Goal: Information Seeking & Learning: Check status

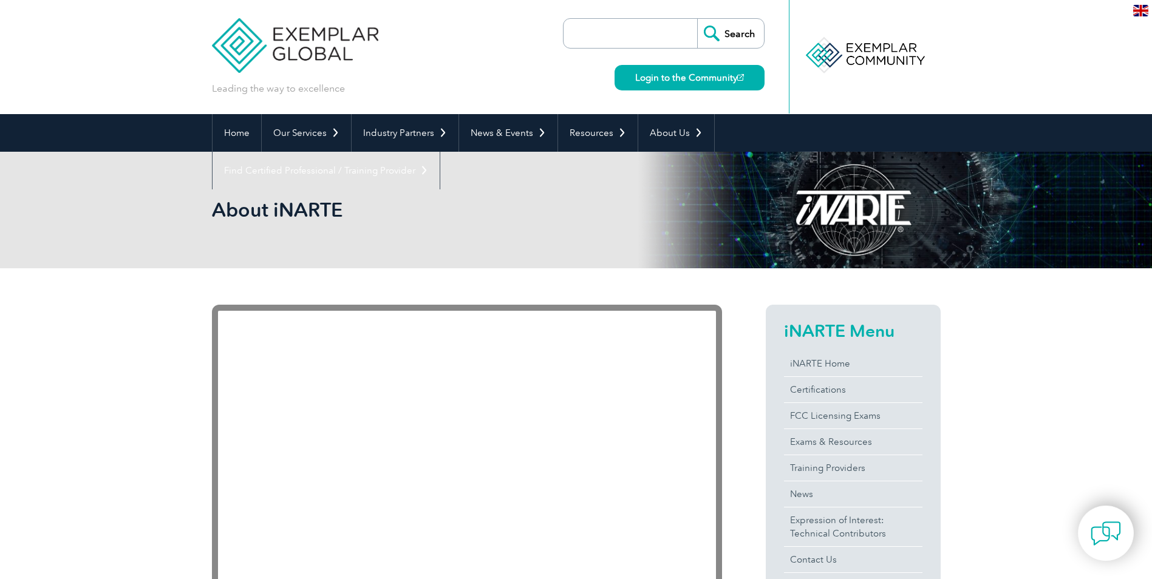
scroll to position [61, 0]
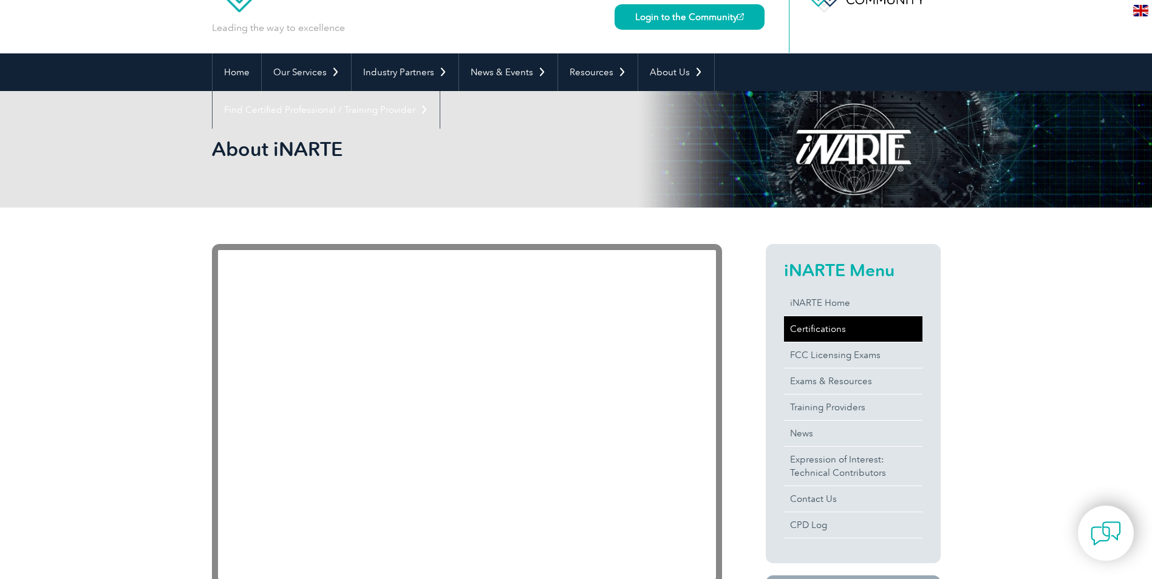
click at [839, 337] on link "Certifications" at bounding box center [853, 329] width 138 height 26
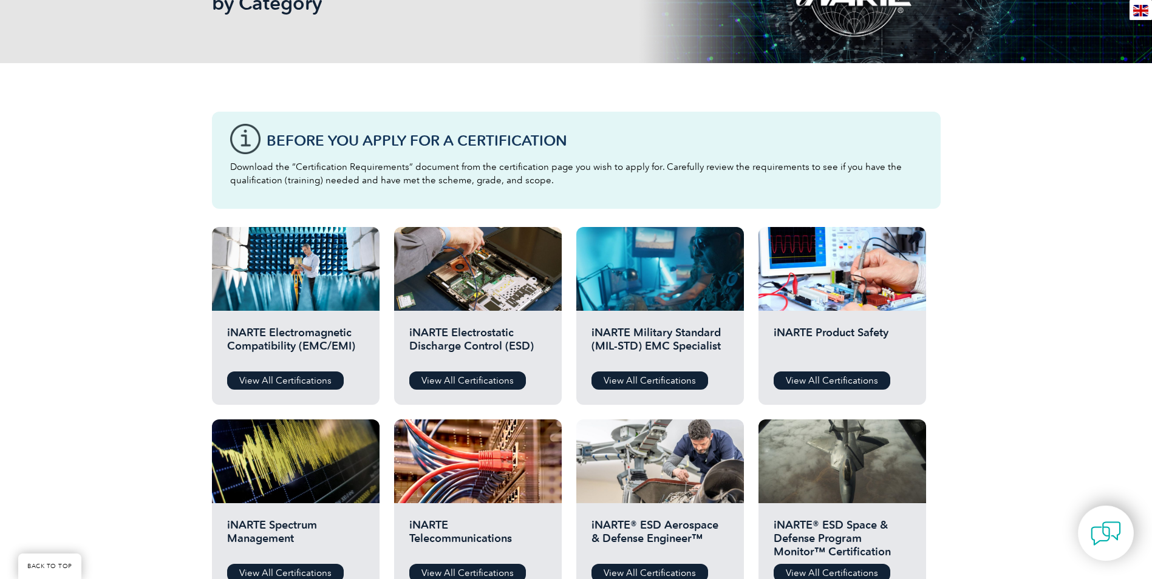
scroll to position [243, 0]
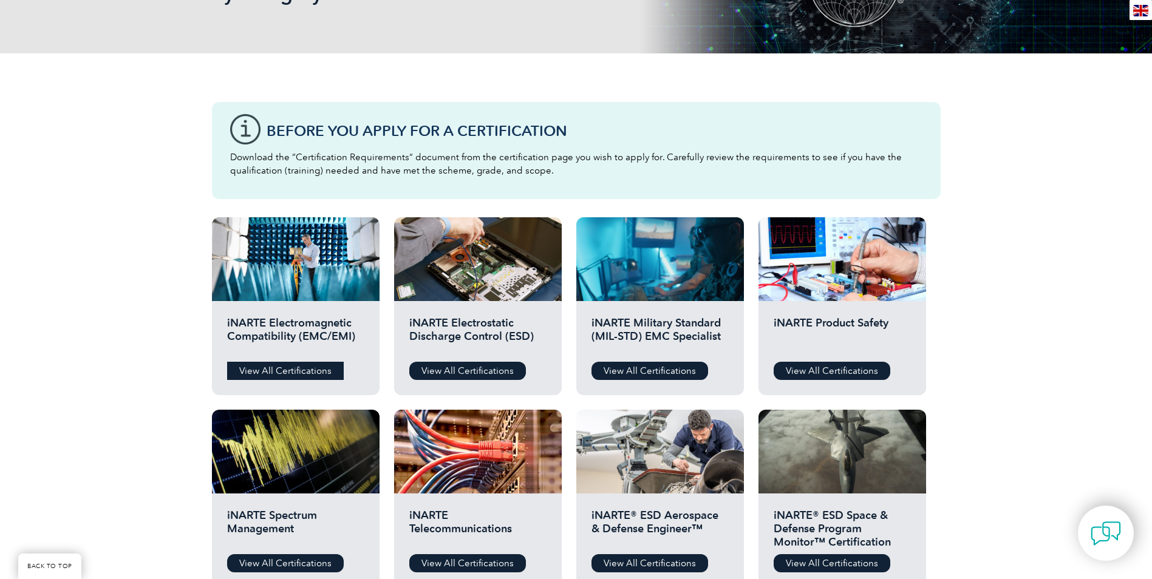
click at [304, 367] on link "View All Certifications" at bounding box center [285, 371] width 117 height 18
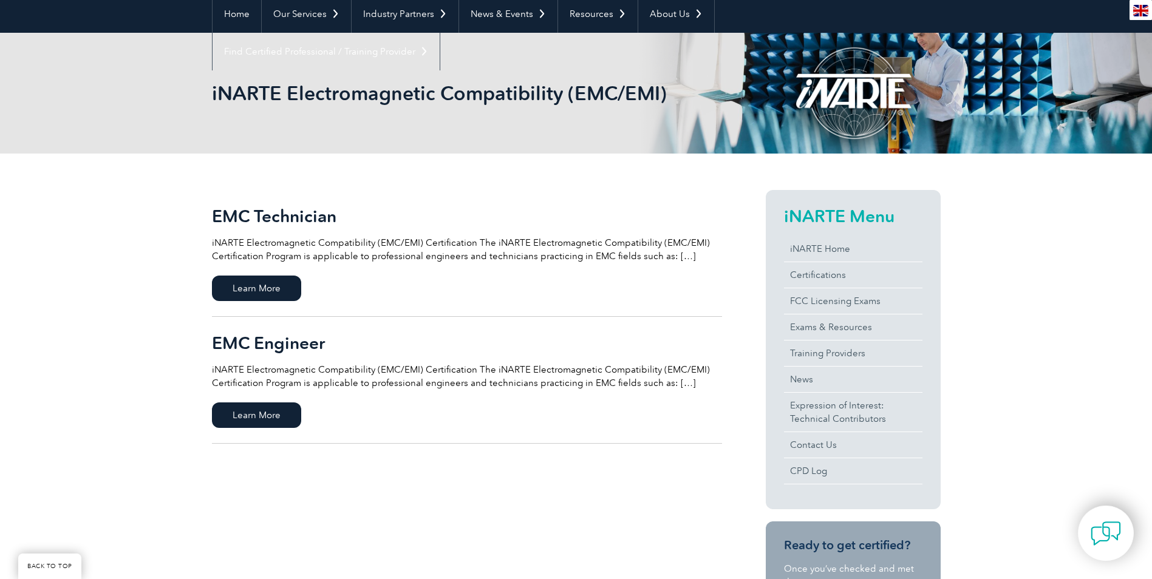
scroll to position [182, 0]
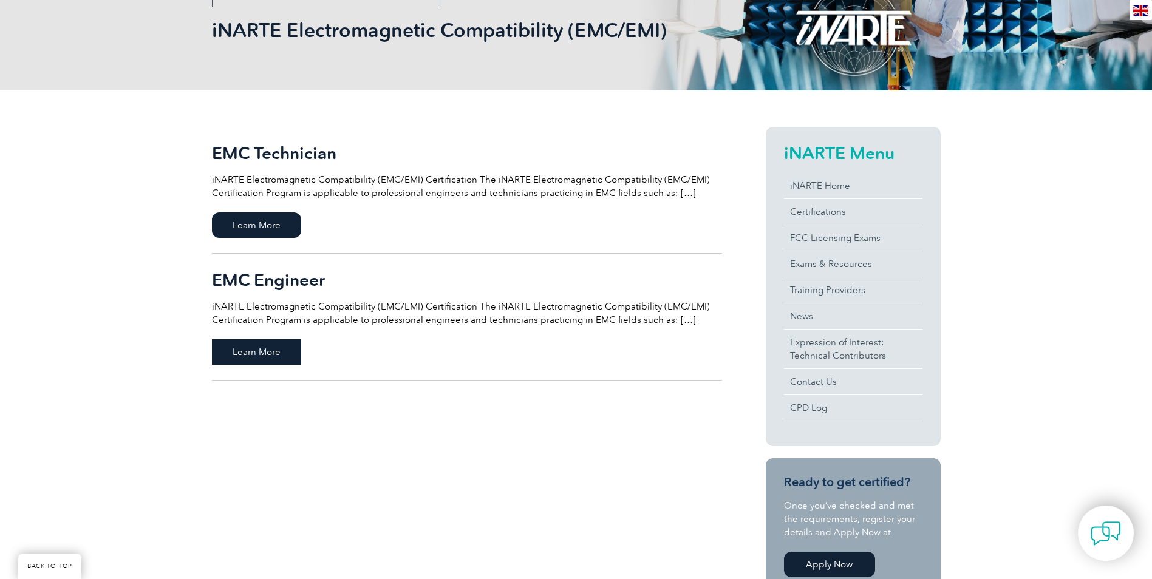
click at [284, 348] on span "Learn More" at bounding box center [256, 352] width 89 height 26
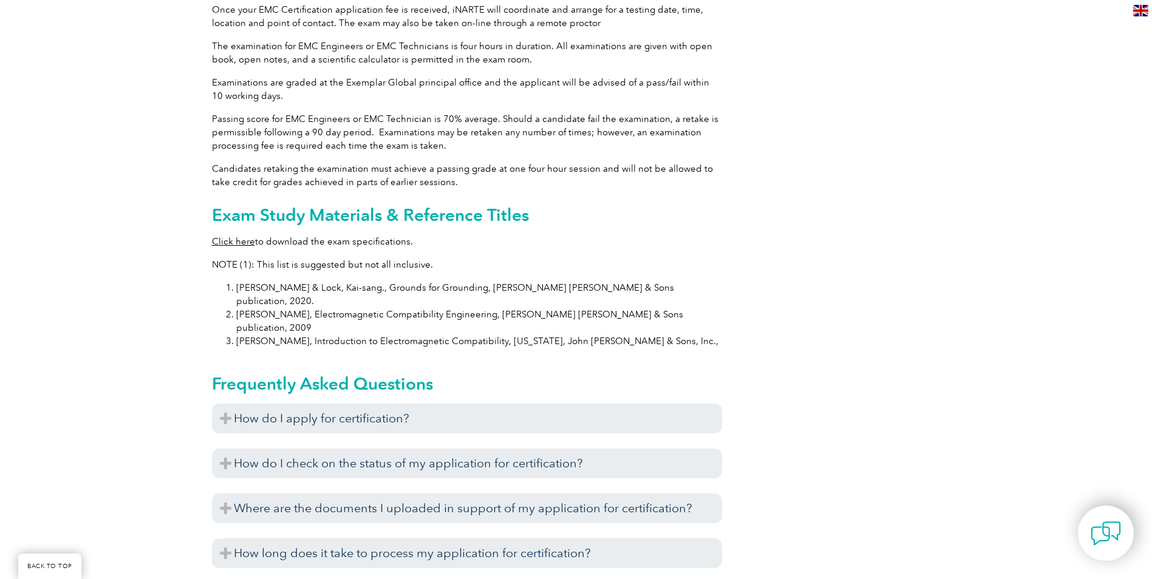
scroll to position [1093, 0]
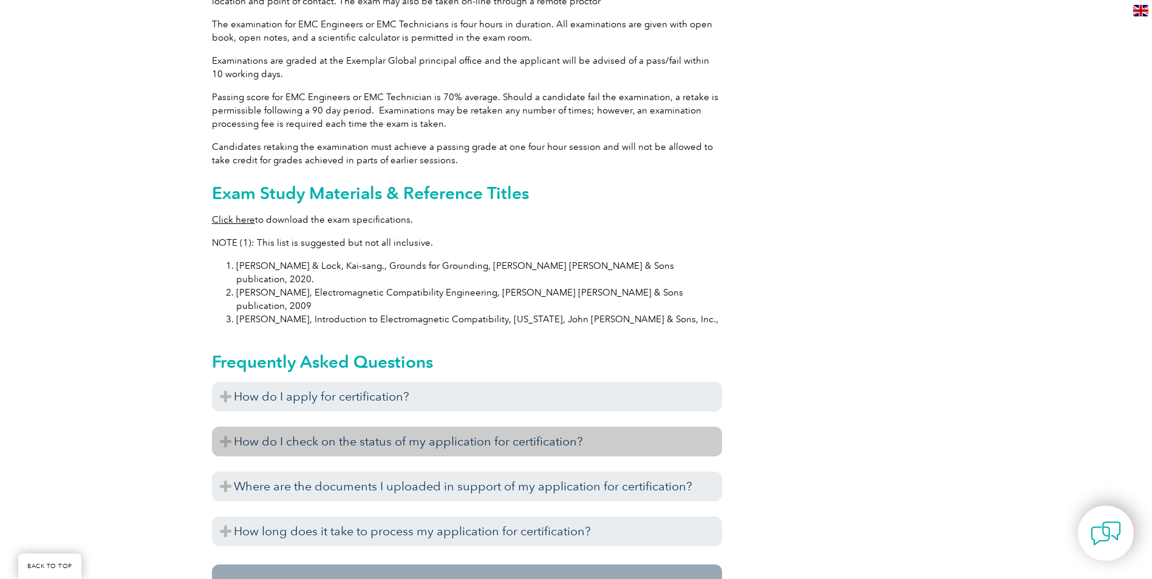
click at [478, 427] on h3 "How do I check on the status of my application for certification?" at bounding box center [467, 442] width 510 height 30
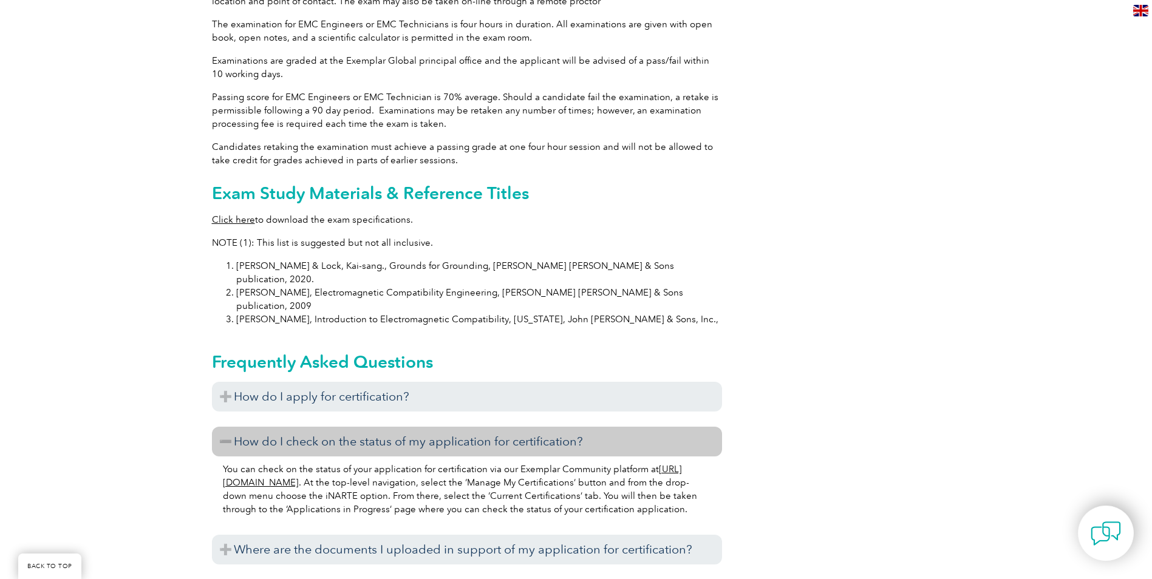
click at [283, 464] on link "[URL][DOMAIN_NAME]" at bounding box center [452, 476] width 459 height 24
click at [319, 464] on link "[URL][DOMAIN_NAME]" at bounding box center [452, 476] width 459 height 24
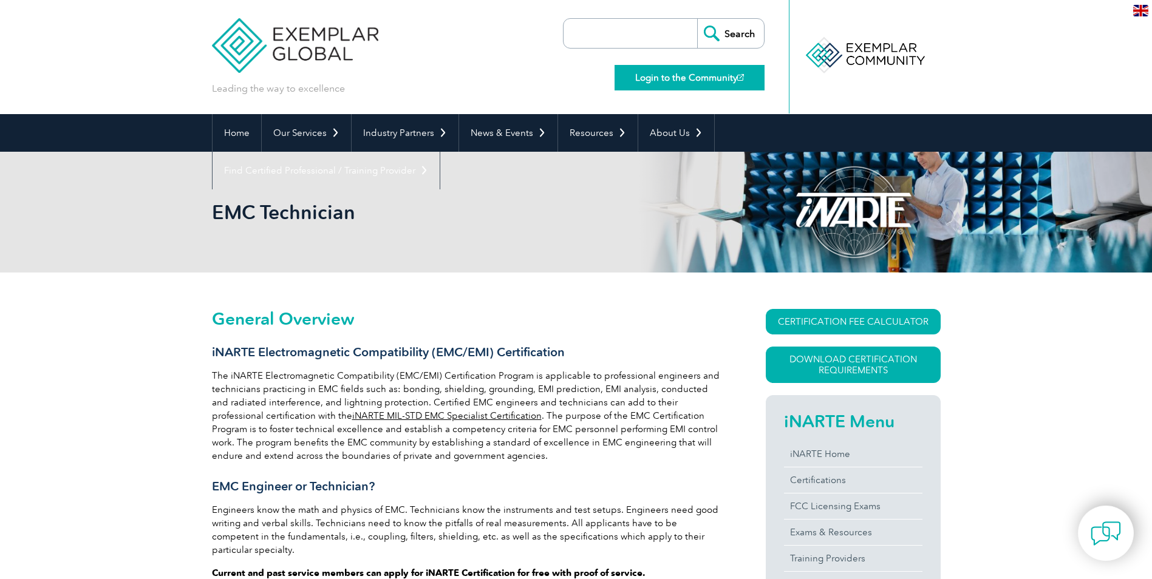
click at [664, 87] on link "Login to the Community" at bounding box center [690, 78] width 150 height 26
